Goal: Information Seeking & Learning: Check status

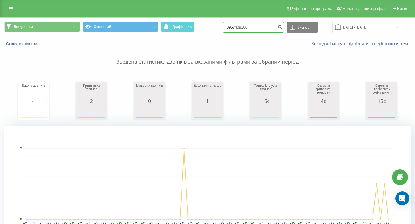
click at [247, 30] on input "0967409100" at bounding box center [253, 27] width 61 height 10
paste input "74697914"
type input "0974697914"
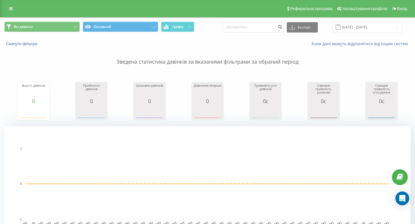
click at [13, 13] on div "Реферальна програма Налаштування профілю Вихід" at bounding box center [207, 8] width 415 height 17
click at [13, 10] on link at bounding box center [11, 9] width 10 height 8
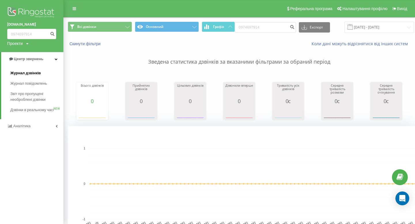
click at [22, 76] on span "Журнал дзвінків" at bounding box center [25, 73] width 31 height 6
